Goal: Transaction & Acquisition: Purchase product/service

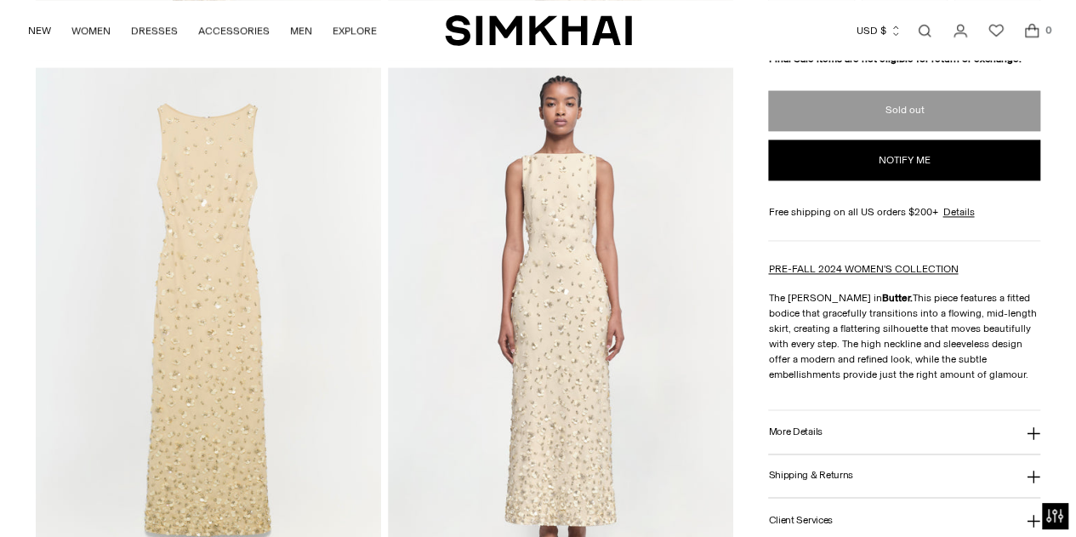
scroll to position [340, 0]
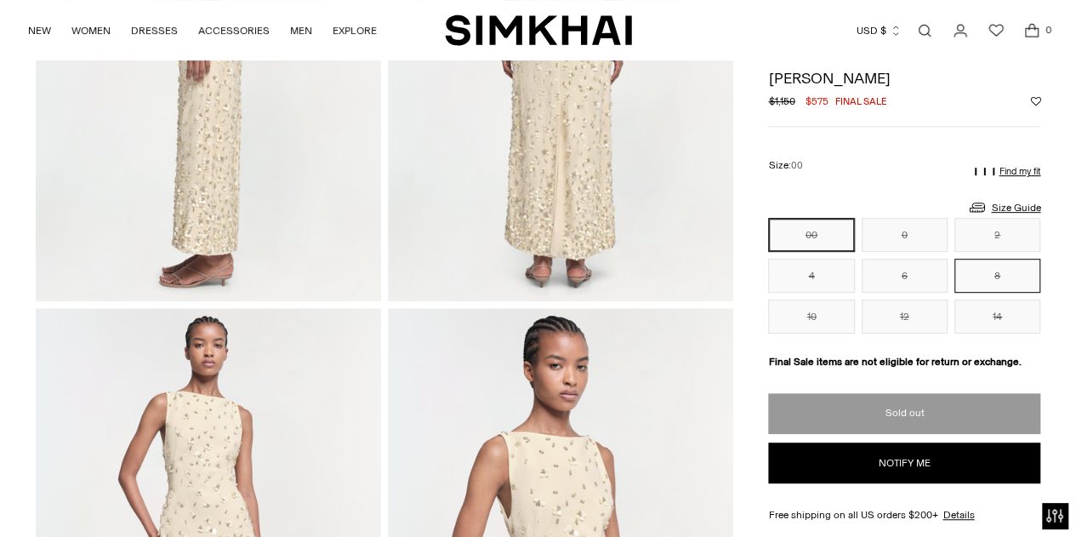
click at [975, 268] on button "8" at bounding box center [997, 276] width 86 height 34
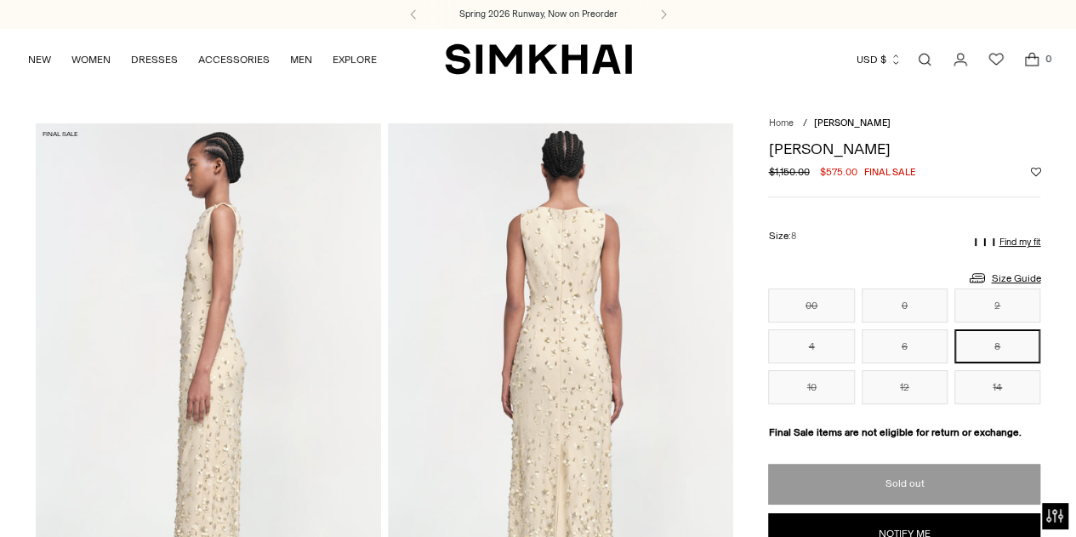
click at [560, 316] on img at bounding box center [560, 382] width 345 height 518
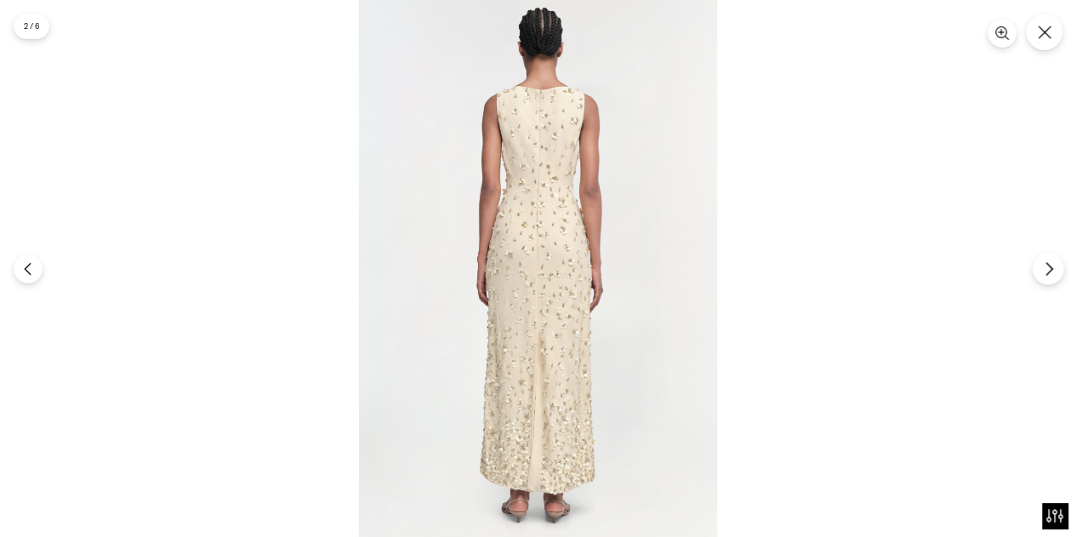
click at [1036, 262] on button "Next" at bounding box center [1047, 268] width 31 height 31
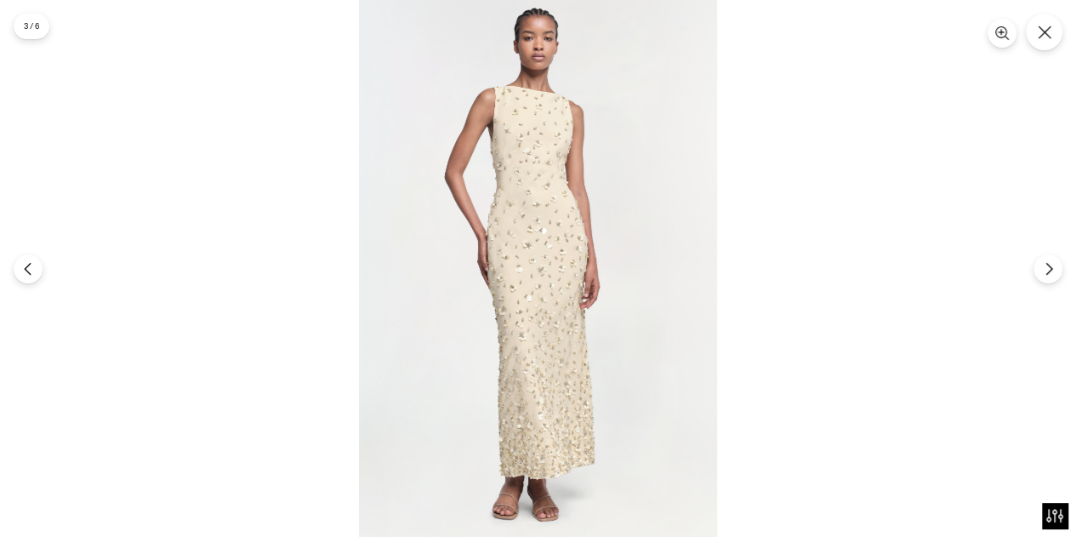
click at [491, 252] on img at bounding box center [538, 268] width 358 height 537
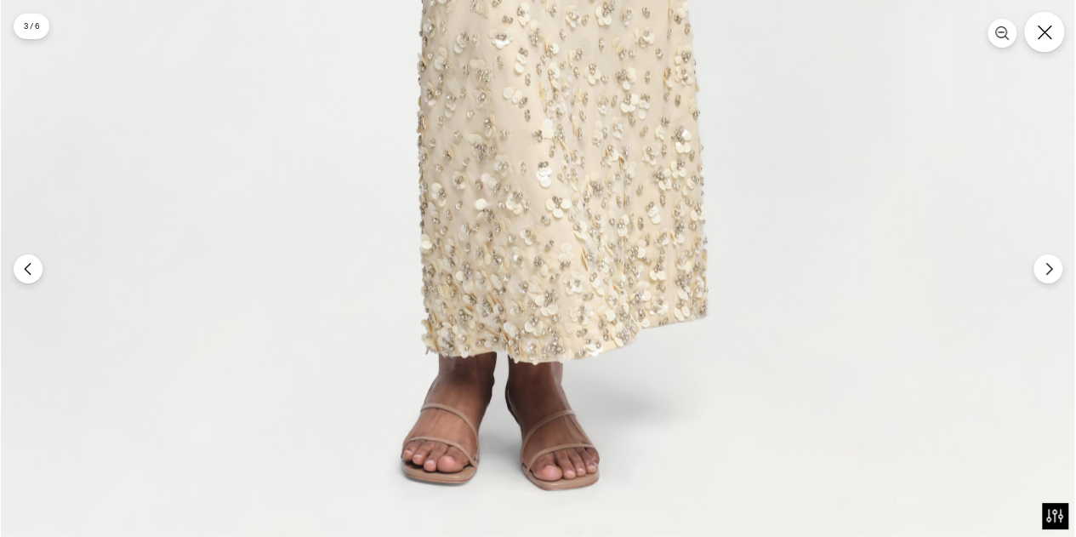
click at [1054, 41] on button "Close" at bounding box center [1044, 32] width 40 height 40
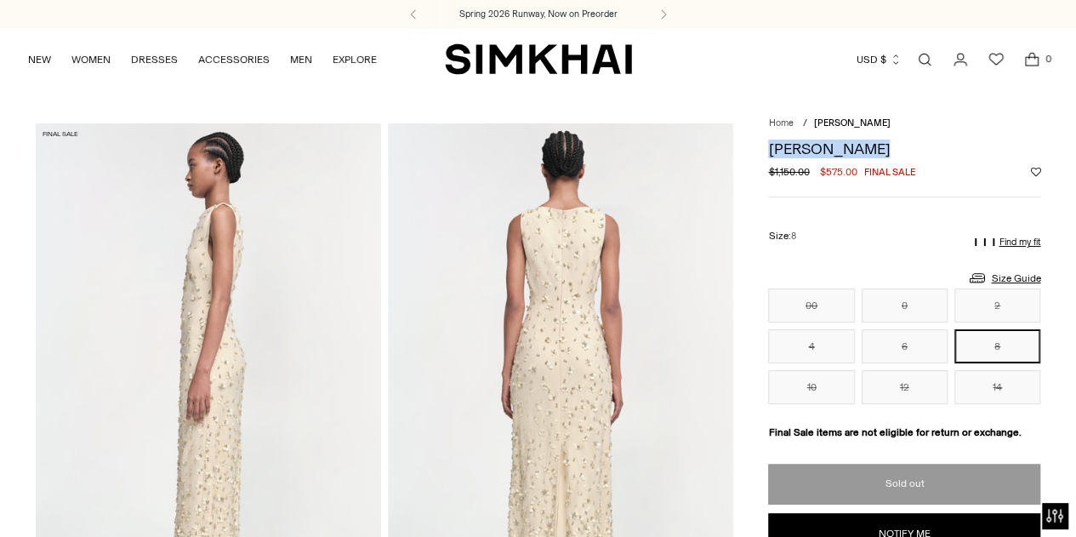
drag, startPoint x: 764, startPoint y: 150, endPoint x: 899, endPoint y: 148, distance: 135.2
copy h1 "[PERSON_NAME]"
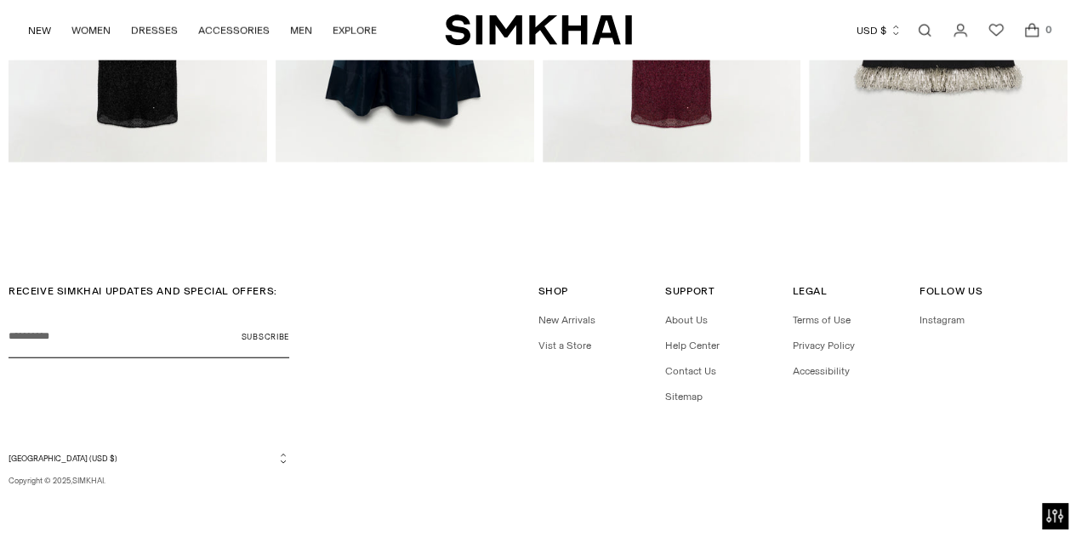
scroll to position [1423, 0]
